Goal: Task Accomplishment & Management: Use online tool/utility

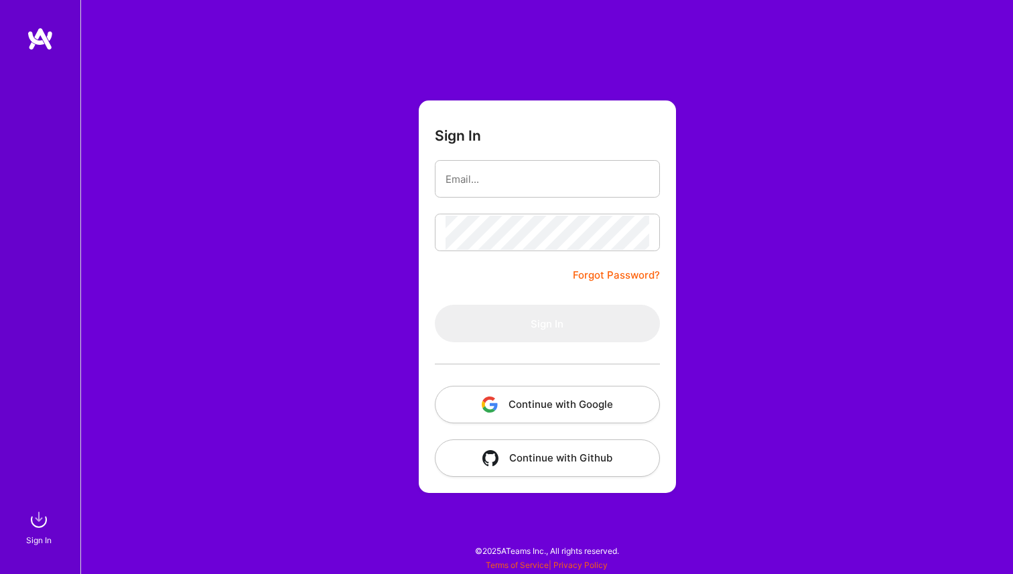
type input "[PERSON_NAME][EMAIL_ADDRESS][PERSON_NAME][DOMAIN_NAME]"
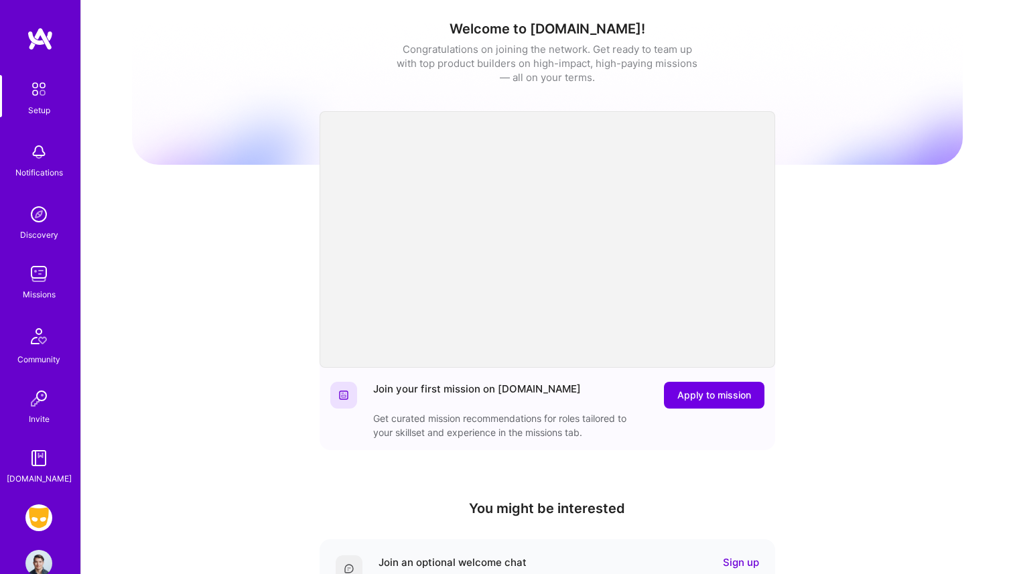
click at [41, 294] on div "Missions" at bounding box center [39, 294] width 33 height 14
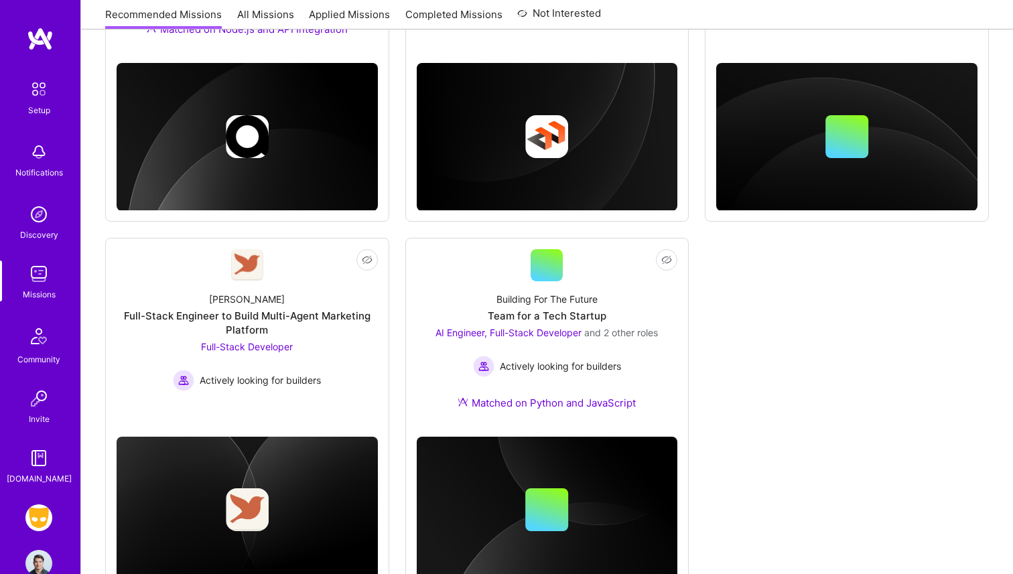
scroll to position [692, 0]
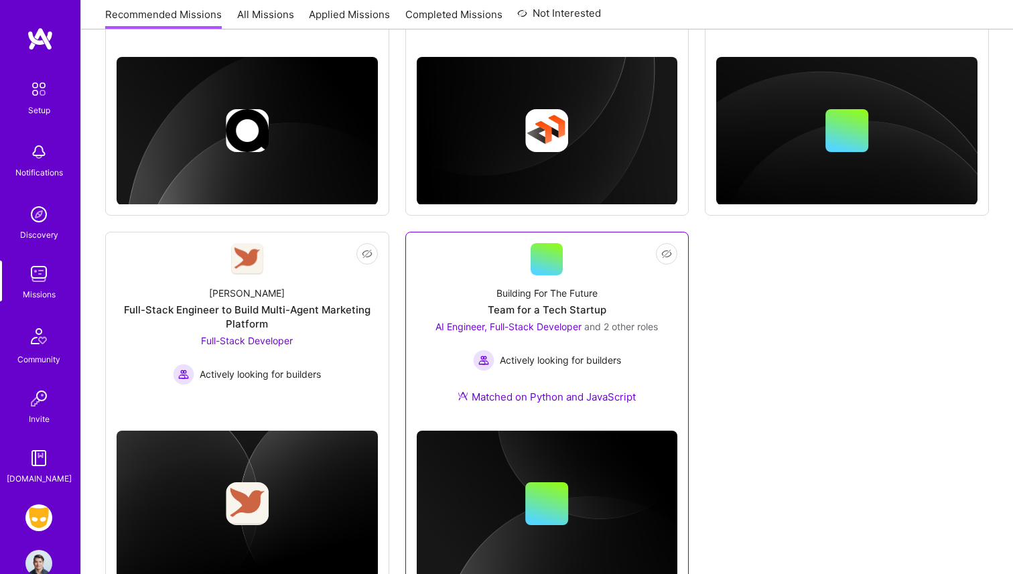
click at [484, 294] on div "Building For The Future Team for a Tech Startup AI Engineer, Full-Stack Develop…" at bounding box center [547, 347] width 261 height 145
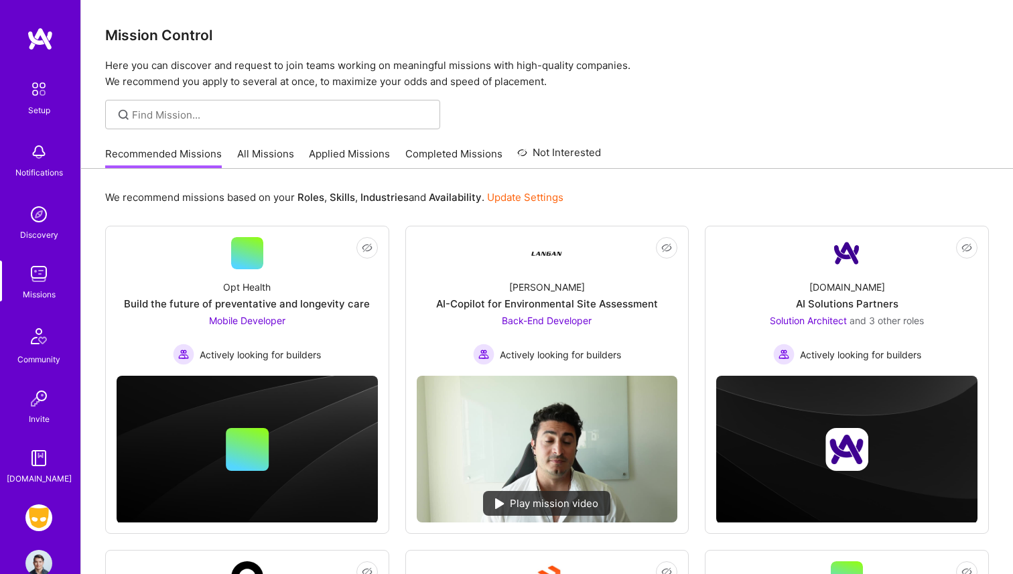
click at [248, 159] on link "All Missions" at bounding box center [265, 158] width 57 height 22
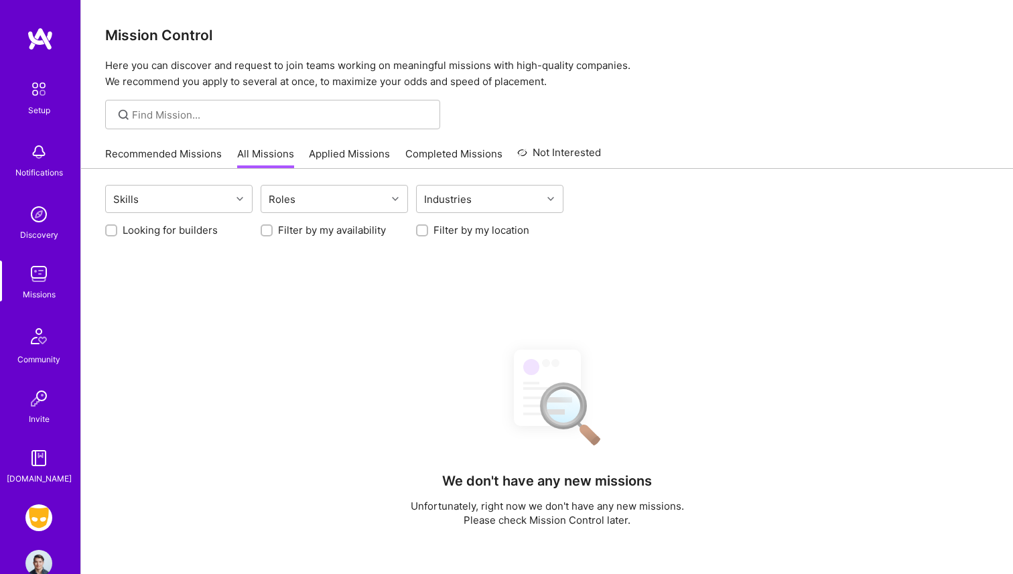
click at [197, 229] on label "Looking for builders" at bounding box center [170, 230] width 95 height 14
click at [117, 229] on input "Looking for builders" at bounding box center [112, 230] width 9 height 9
checkbox input "true"
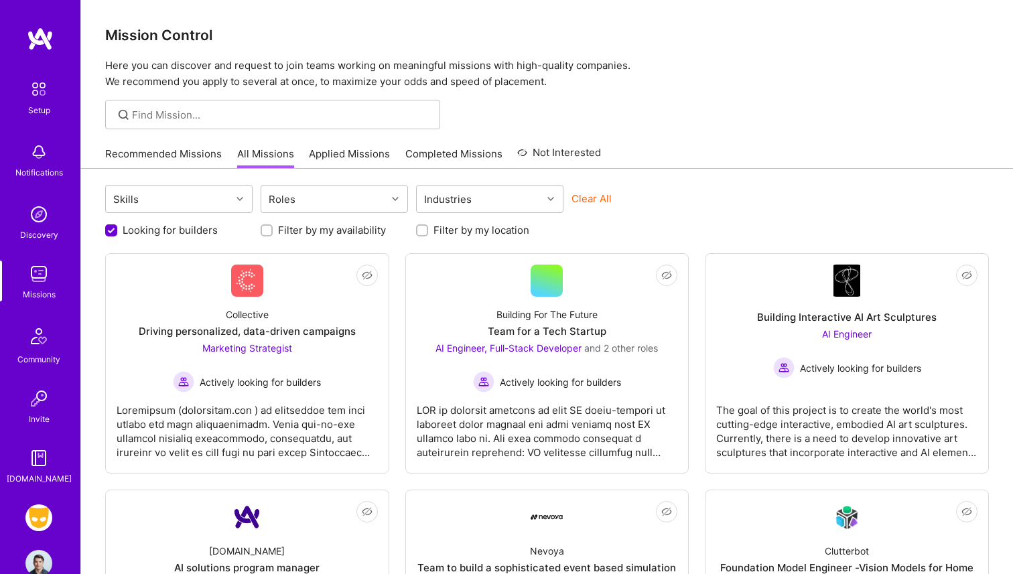
click at [443, 232] on label "Filter by my location" at bounding box center [481, 230] width 96 height 14
click at [428, 232] on input "Filter by my location" at bounding box center [423, 230] width 9 height 9
checkbox input "true"
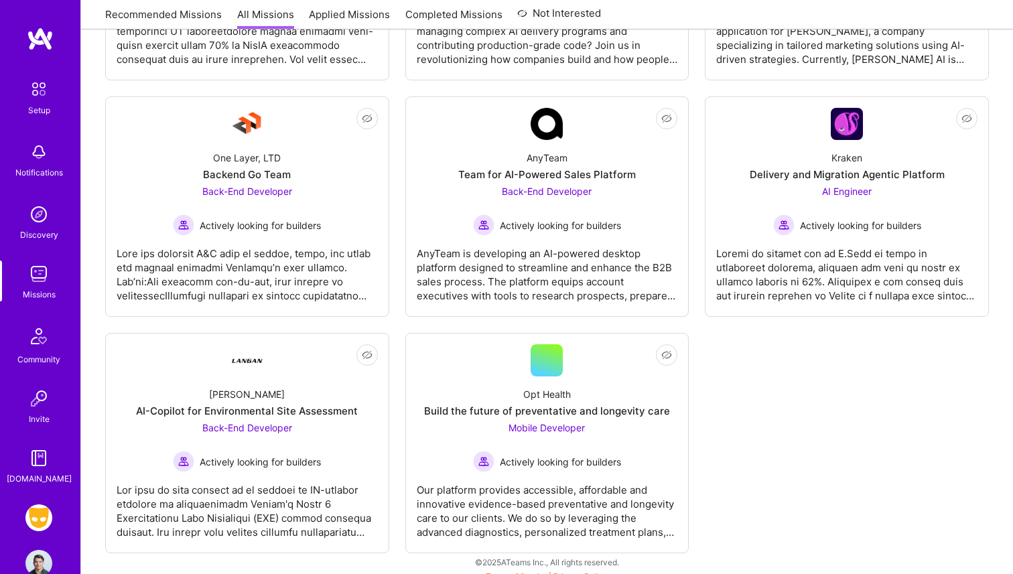
scroll to position [1150, 0]
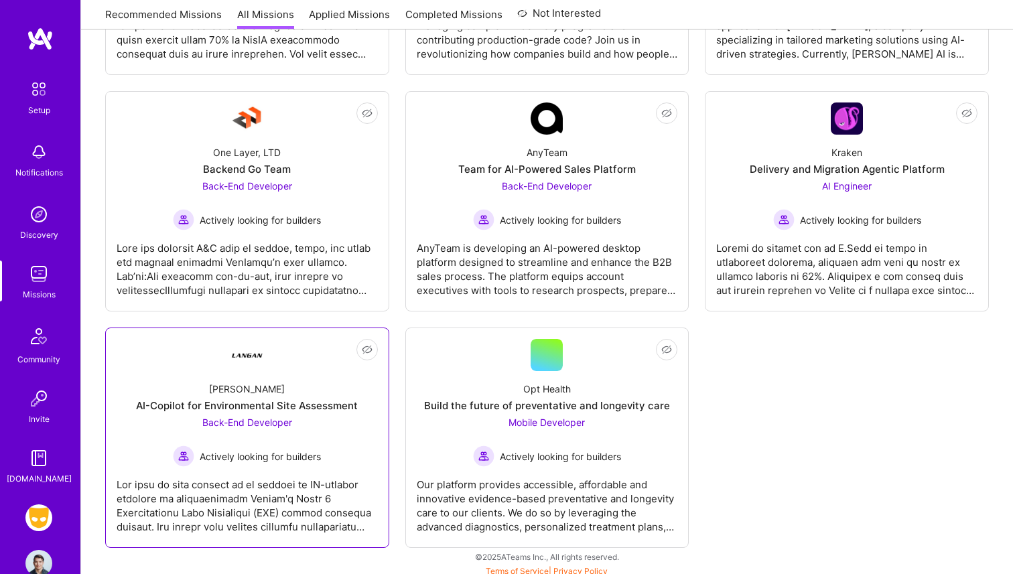
click at [209, 381] on div "[PERSON_NAME]-Copilot for Environmental Site Assessment Back-End Developer Acti…" at bounding box center [247, 419] width 261 height 96
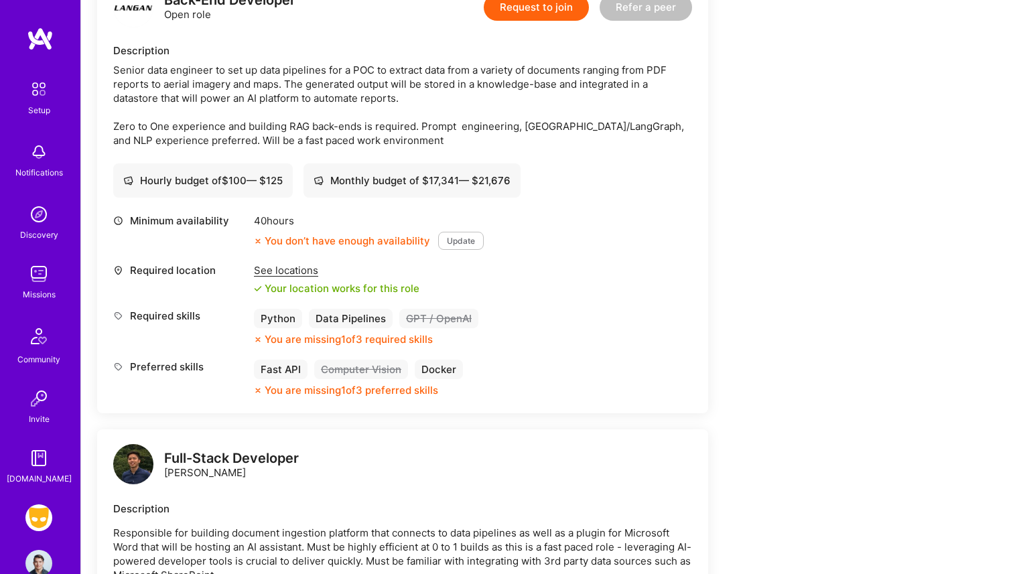
scroll to position [367, 0]
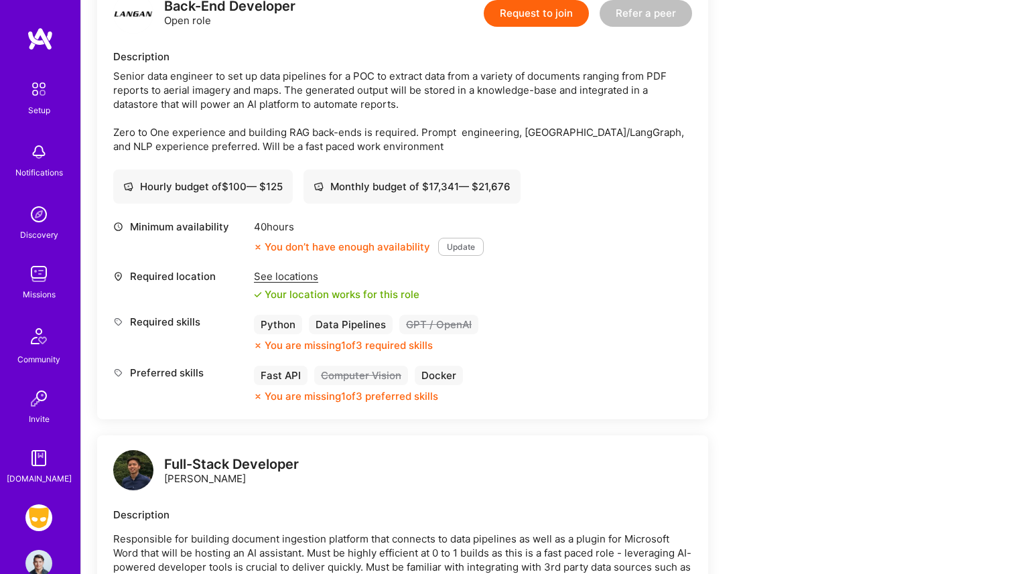
click at [44, 291] on div "Missions" at bounding box center [39, 294] width 33 height 14
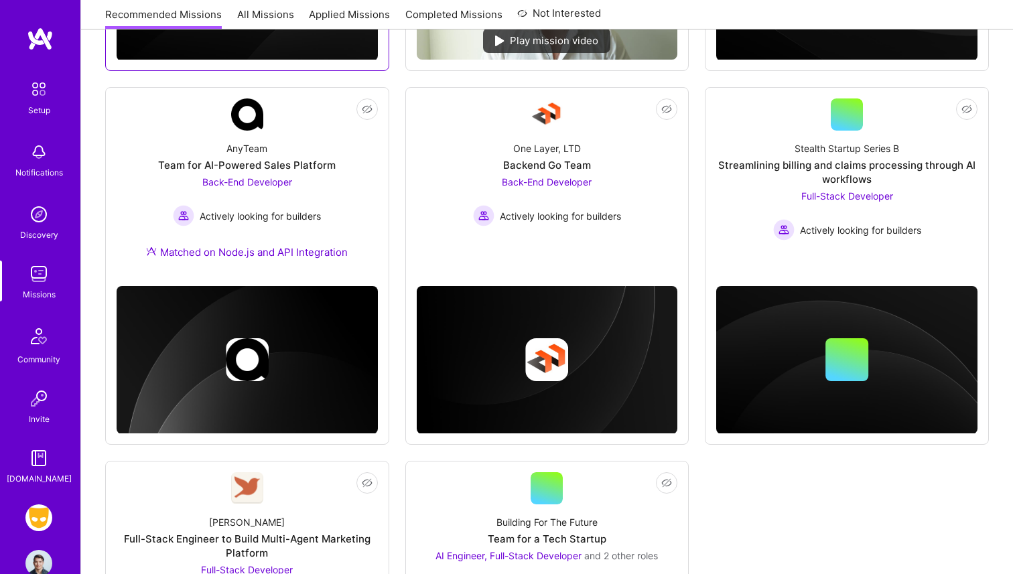
scroll to position [462, 0]
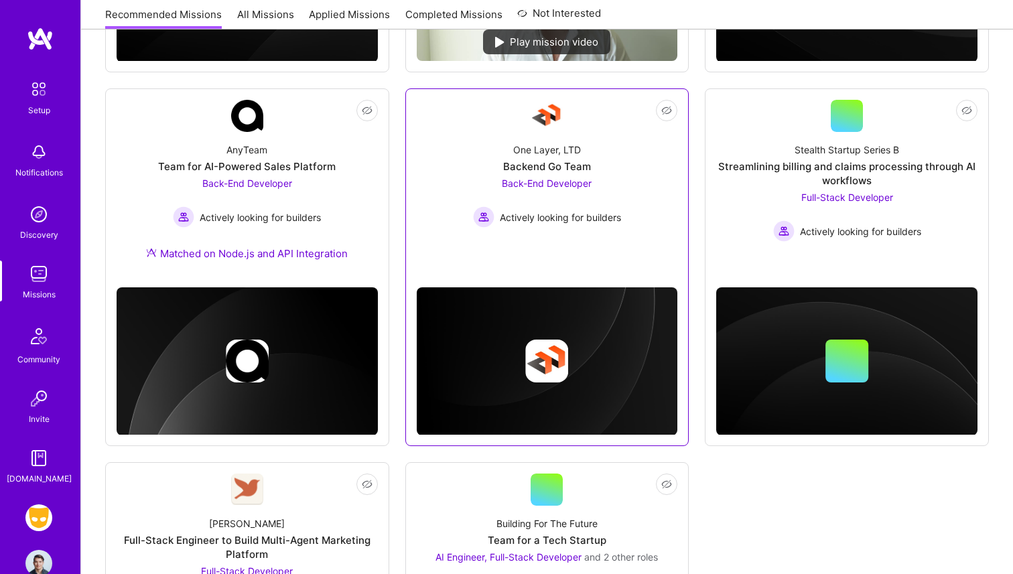
click at [482, 174] on div "One Layer, LTD Backend Go Team Back-End Developer Actively looking for builders" at bounding box center [547, 180] width 261 height 96
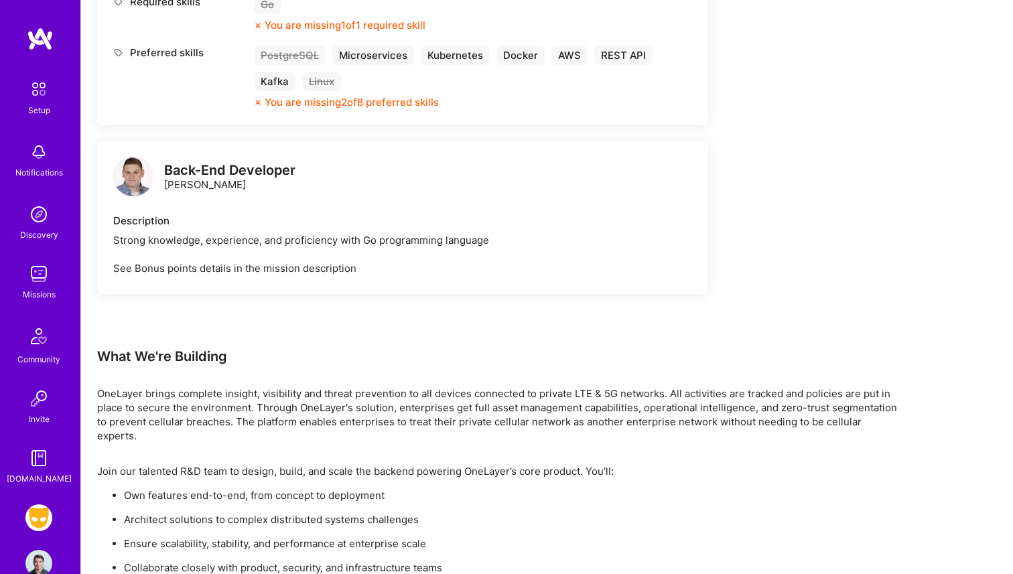
scroll to position [809, 0]
click at [44, 279] on img at bounding box center [38, 274] width 27 height 27
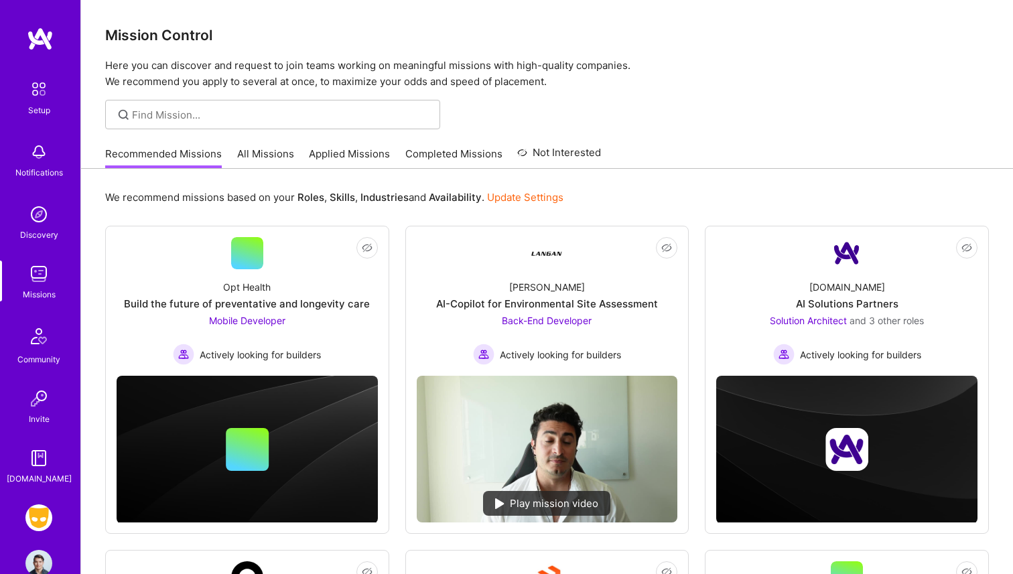
click at [262, 159] on link "All Missions" at bounding box center [265, 158] width 57 height 22
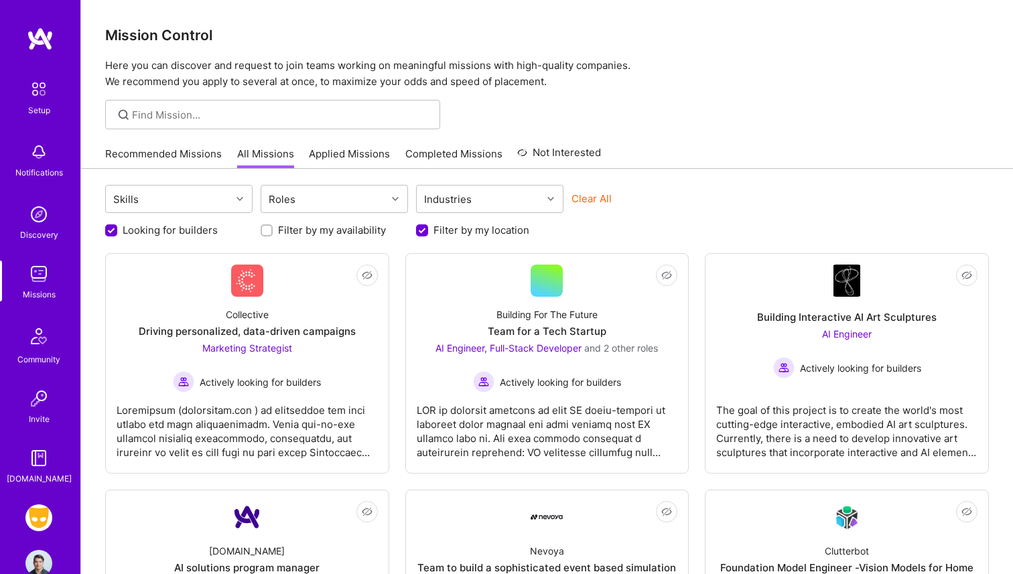
click at [188, 157] on link "Recommended Missions" at bounding box center [163, 158] width 117 height 22
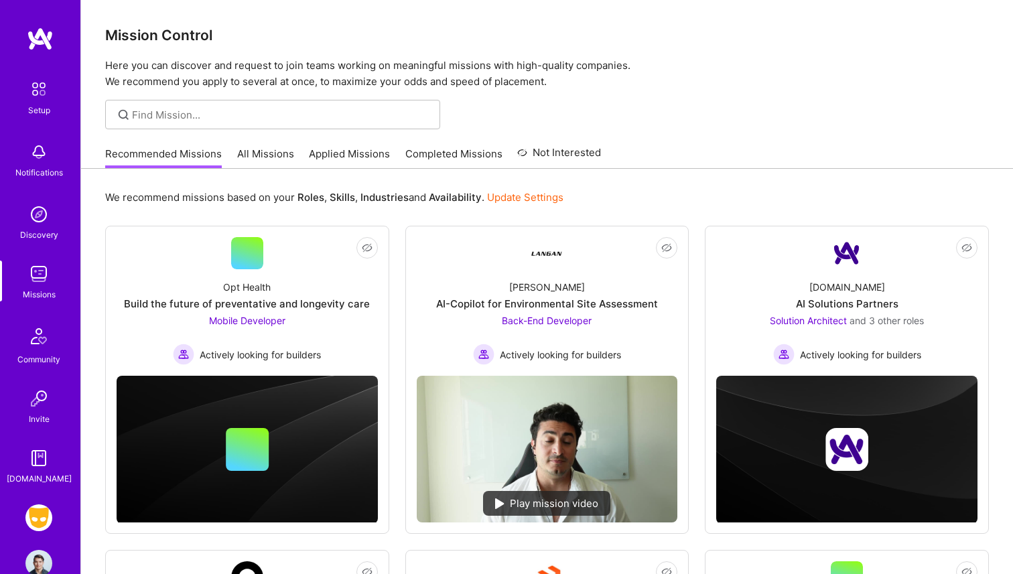
click at [40, 525] on img at bounding box center [38, 517] width 27 height 27
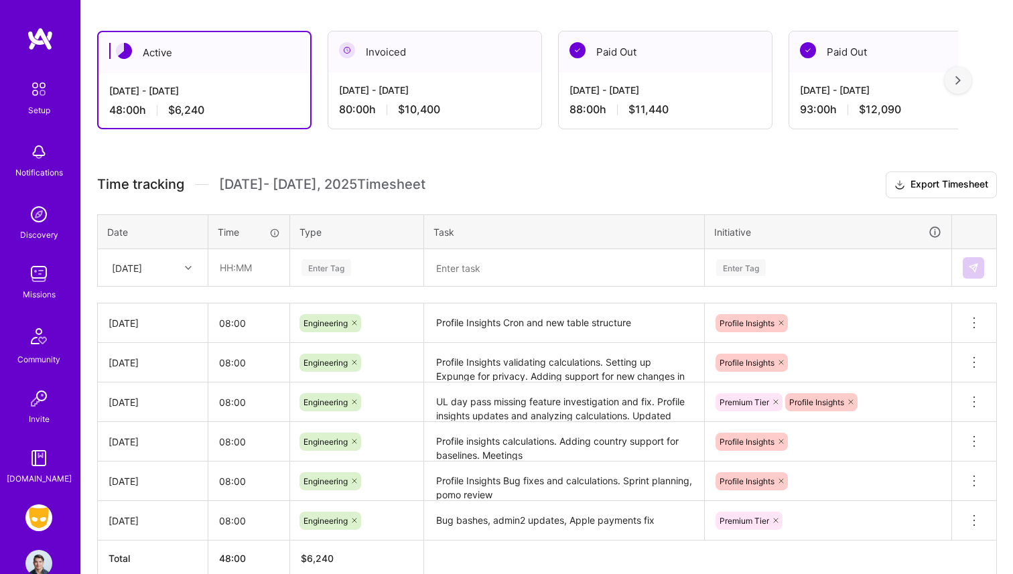
scroll to position [224, 0]
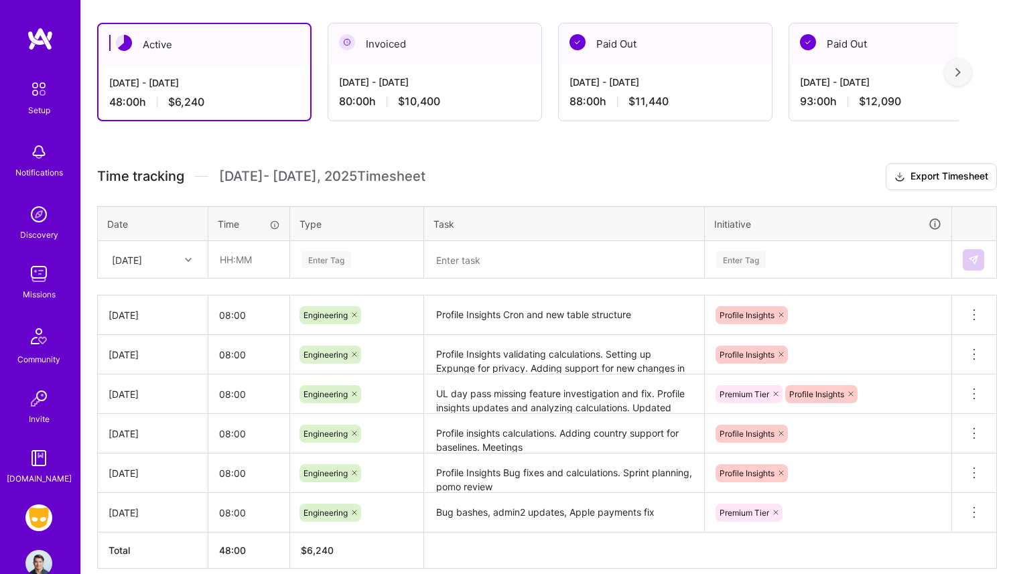
click at [174, 251] on div "[DATE]" at bounding box center [142, 260] width 74 height 22
click at [135, 349] on div "[DATE]" at bounding box center [152, 347] width 109 height 25
click at [174, 266] on div "[DATE]" at bounding box center [142, 260] width 74 height 22
click at [151, 445] on div "[DATE]" at bounding box center [152, 443] width 109 height 25
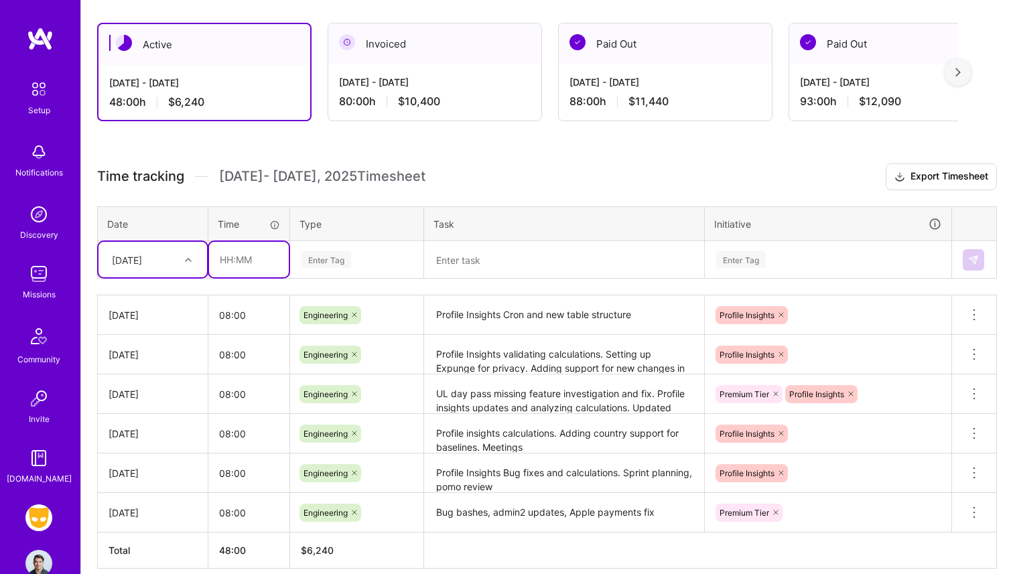
click at [218, 261] on input "text" at bounding box center [249, 260] width 80 height 36
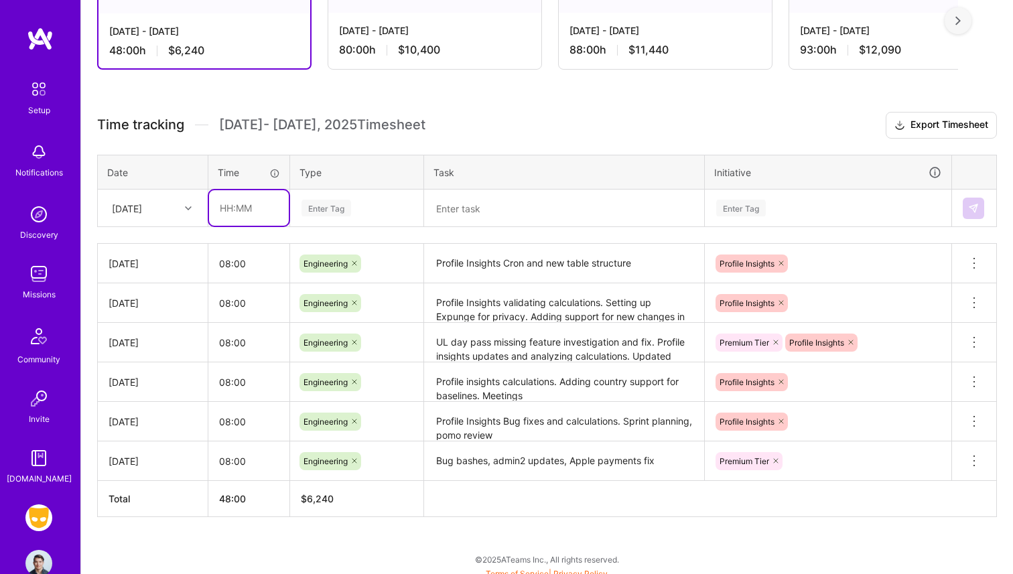
scroll to position [283, 0]
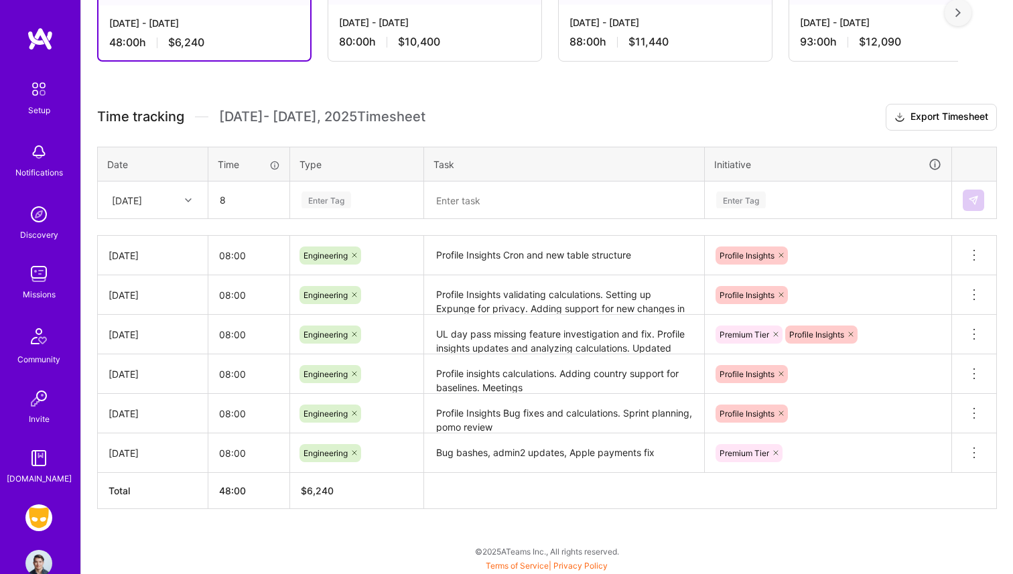
type input "08:00"
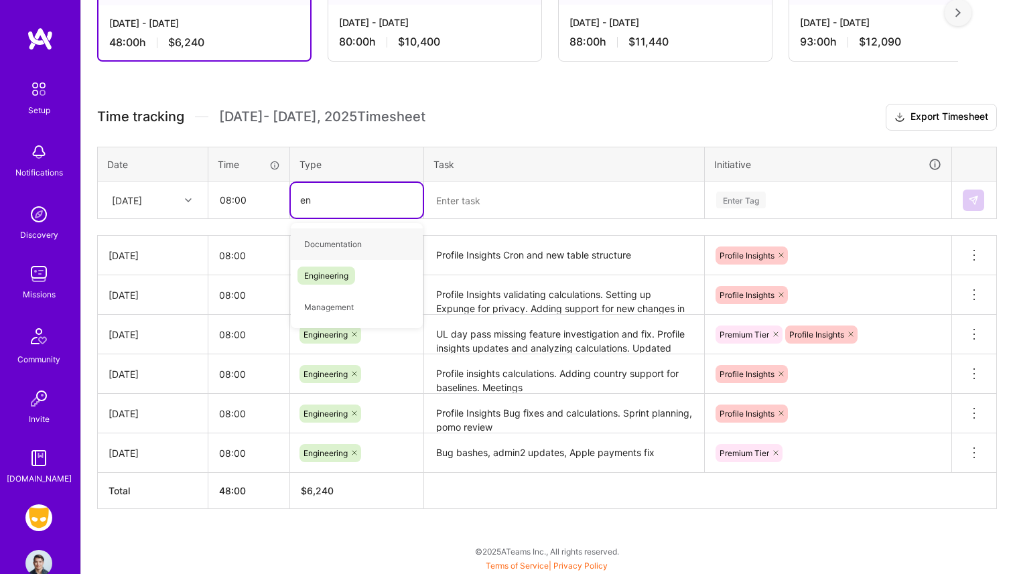
type input "eng"
click at [352, 252] on div "Engineering" at bounding box center [357, 243] width 132 height 31
click at [447, 216] on textarea at bounding box center [563, 200] width 277 height 35
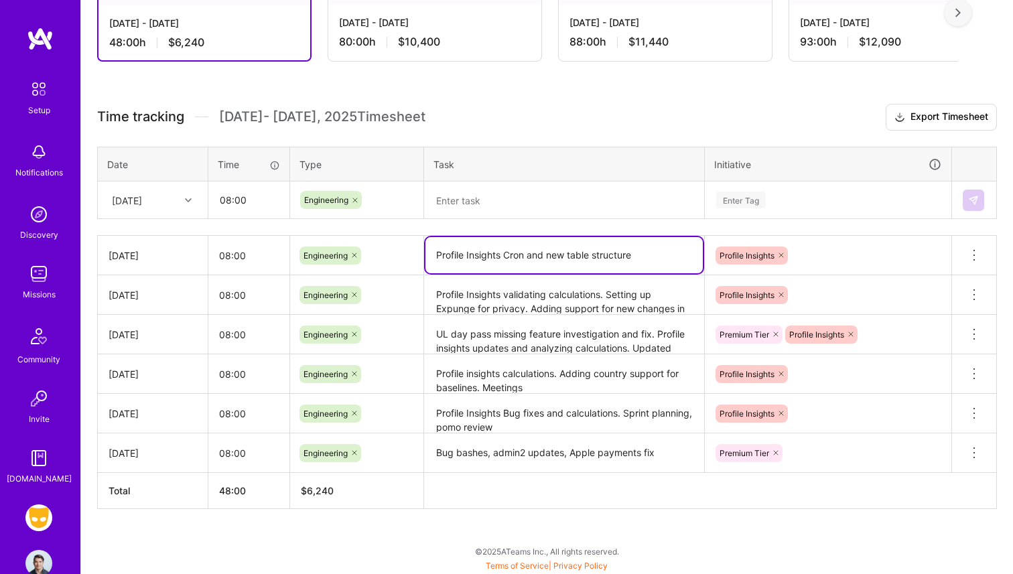
click at [539, 251] on textarea "Profile Insights Cron and new table structure" at bounding box center [563, 255] width 277 height 36
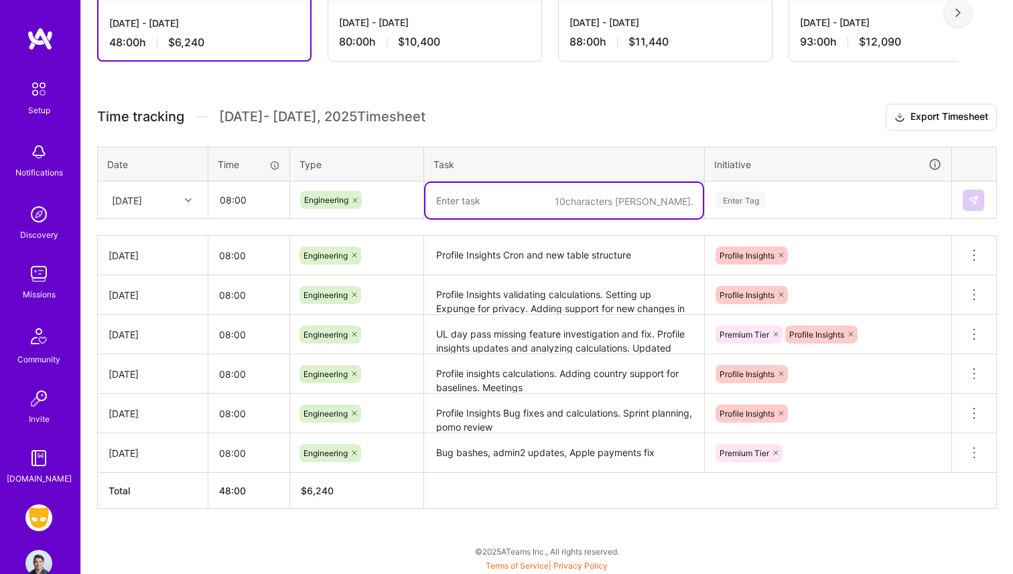
click at [526, 203] on textarea at bounding box center [563, 201] width 277 height 36
paste textarea "Profile Insights Cron and new table structure"
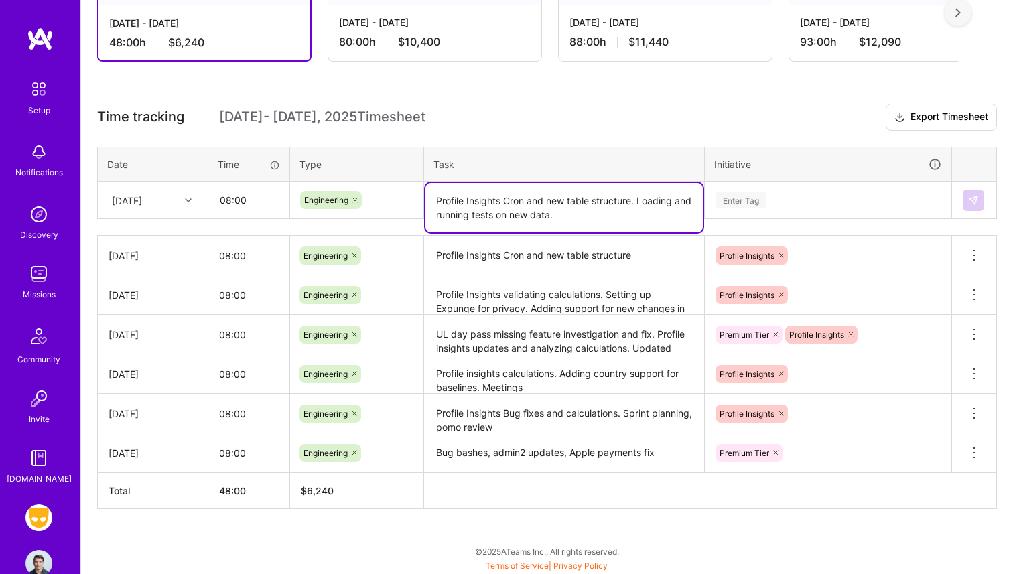
type textarea "Profile Insights Cron and new table structure. Loading and running tests on new…"
click at [783, 190] on div "Enter Tag" at bounding box center [827, 200] width 245 height 35
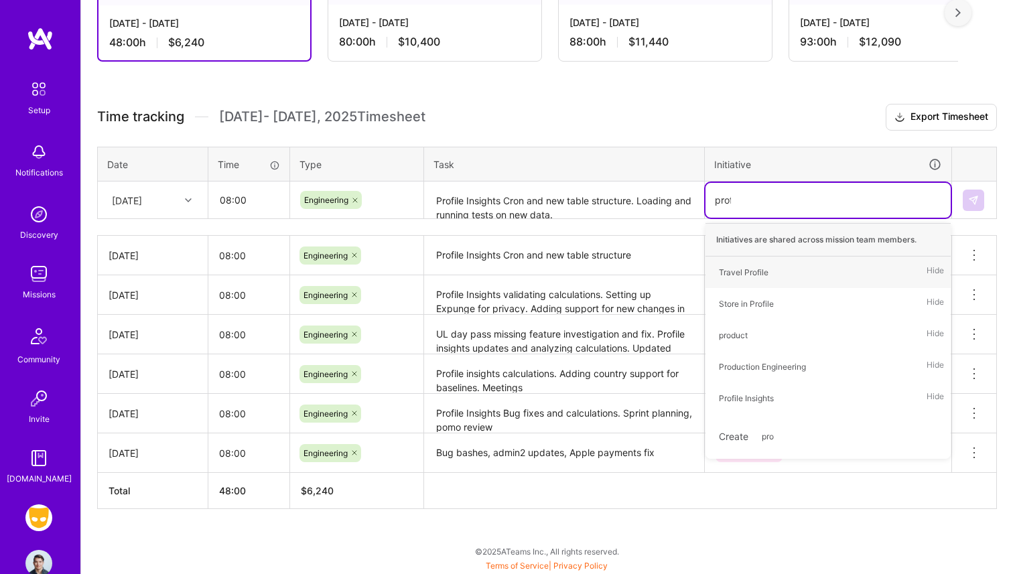
type input "profi"
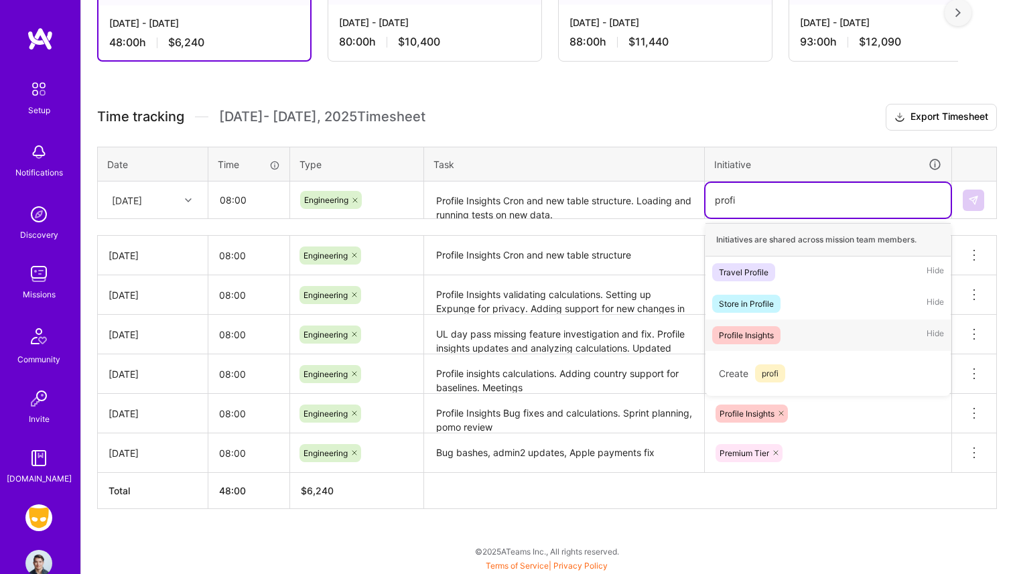
click at [794, 336] on div "Profile Insights Hide" at bounding box center [827, 335] width 245 height 31
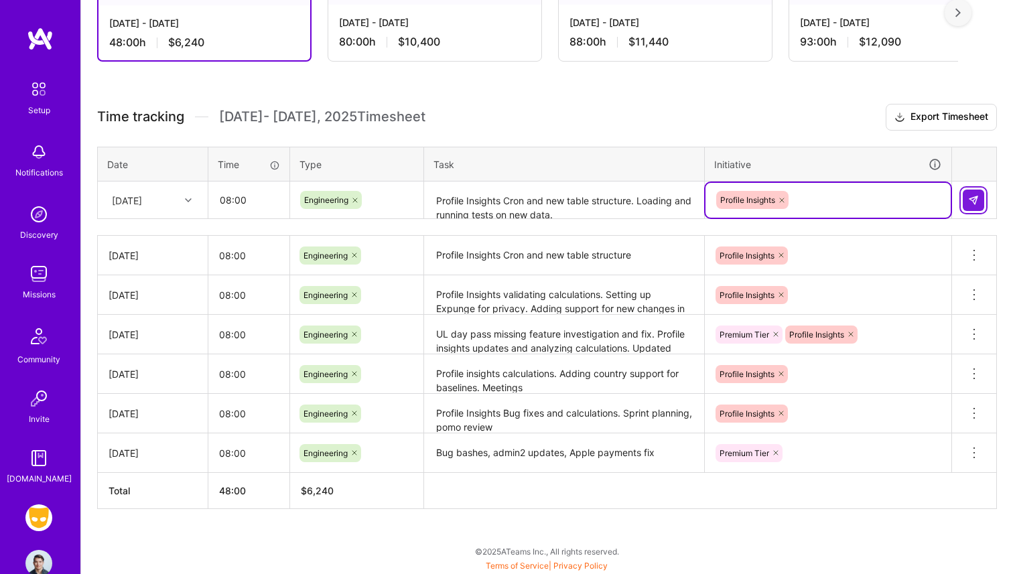
click at [971, 203] on img at bounding box center [973, 200] width 11 height 11
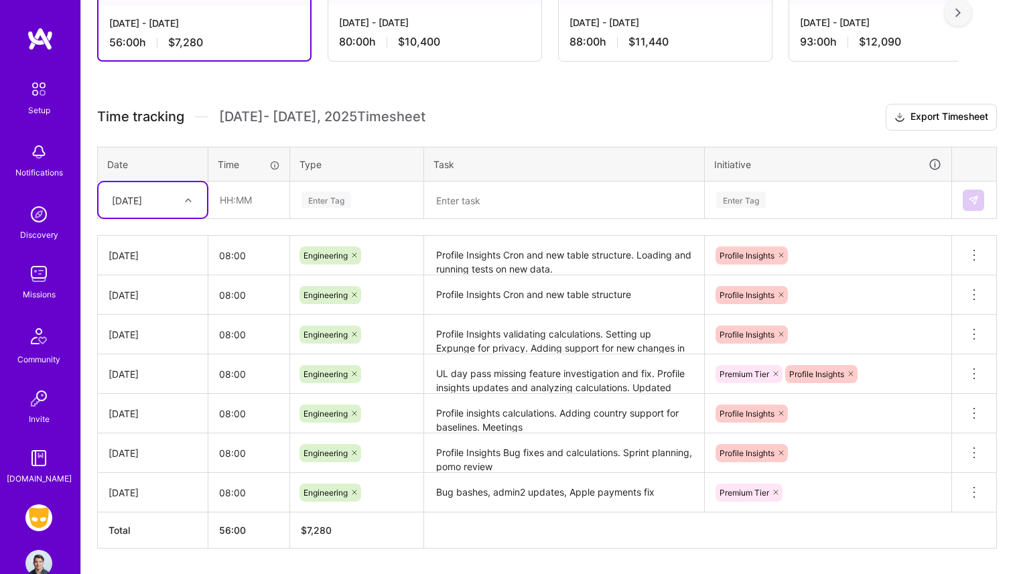
click at [190, 200] on icon at bounding box center [188, 200] width 7 height 7
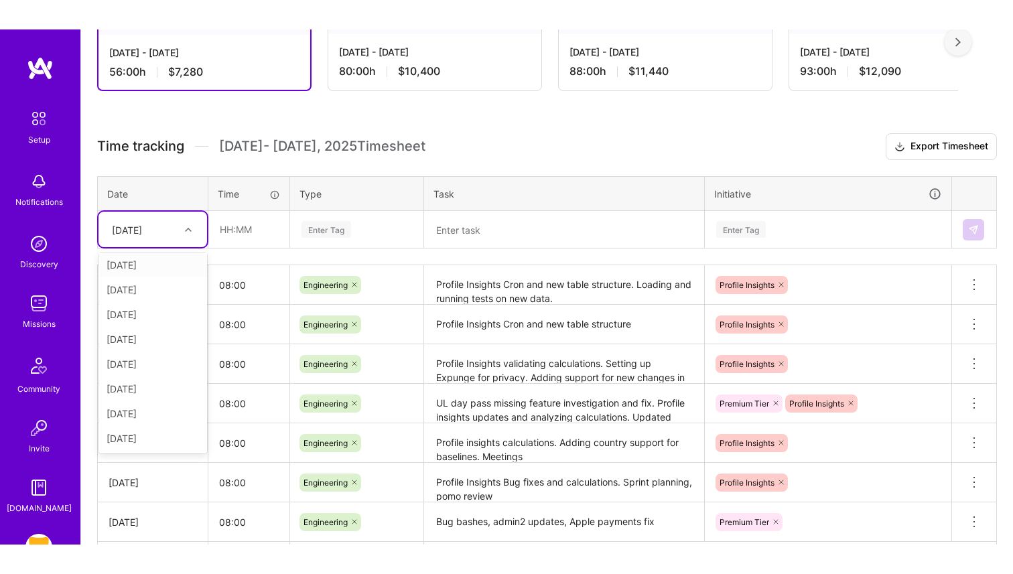
scroll to position [264, 0]
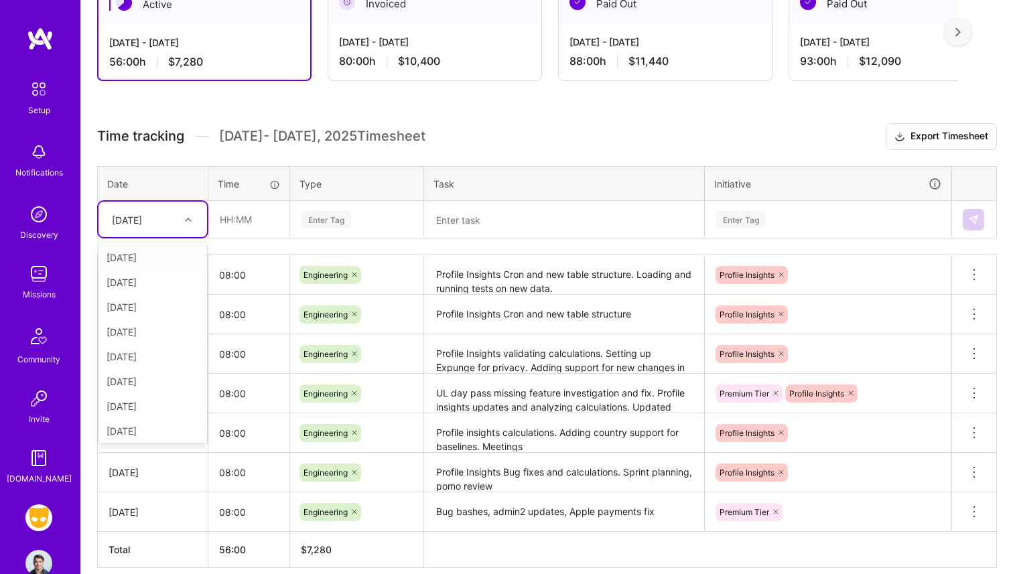
click at [180, 234] on div "[DATE]" at bounding box center [152, 220] width 109 height 36
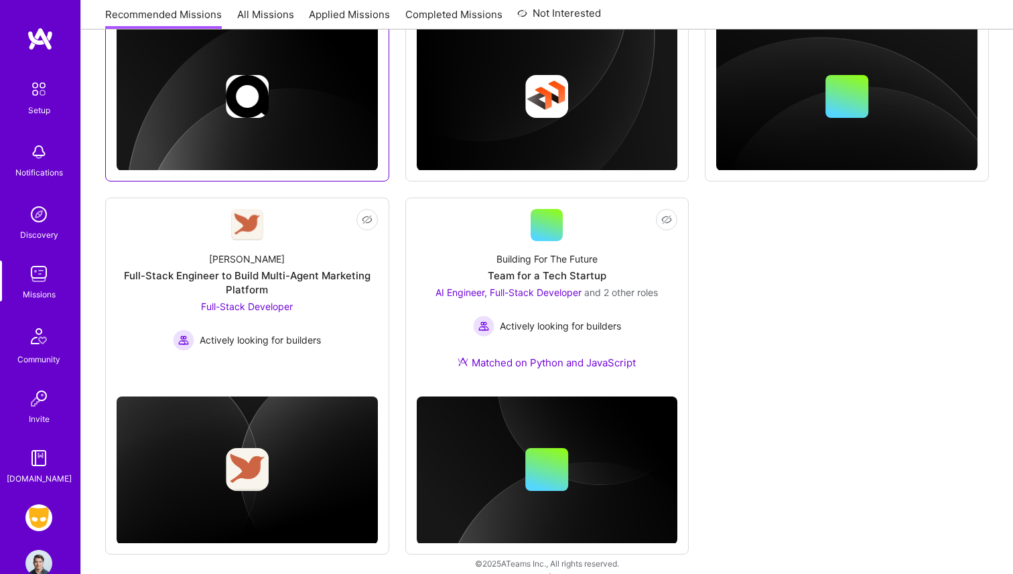
scroll to position [738, 0]
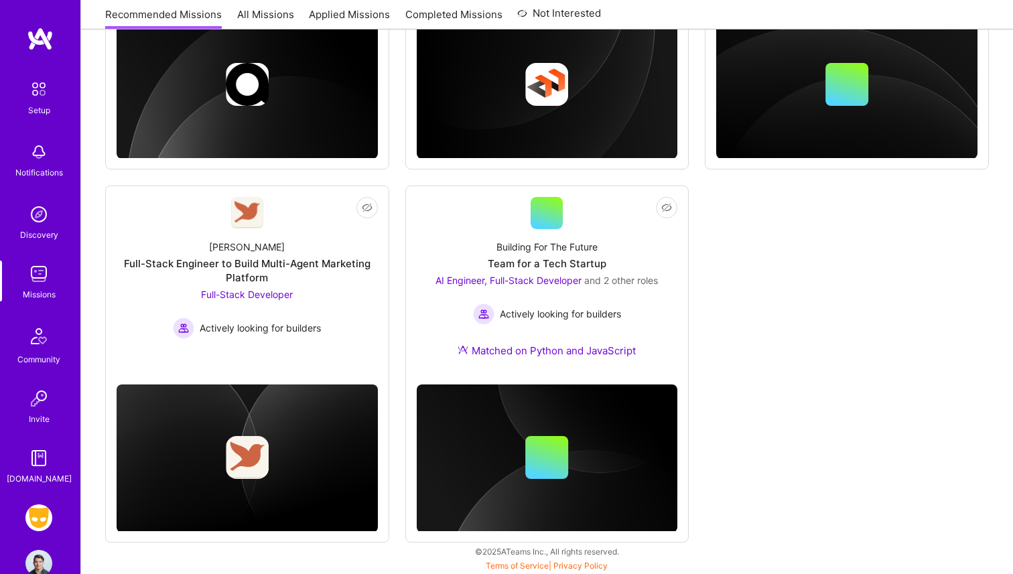
click at [37, 500] on div "Setup Notifications Discovery Missions Community Invite [DOMAIN_NAME] Grindr: M…" at bounding box center [40, 287] width 80 height 574
click at [37, 508] on img at bounding box center [38, 517] width 27 height 27
